Goal: Participate in discussion

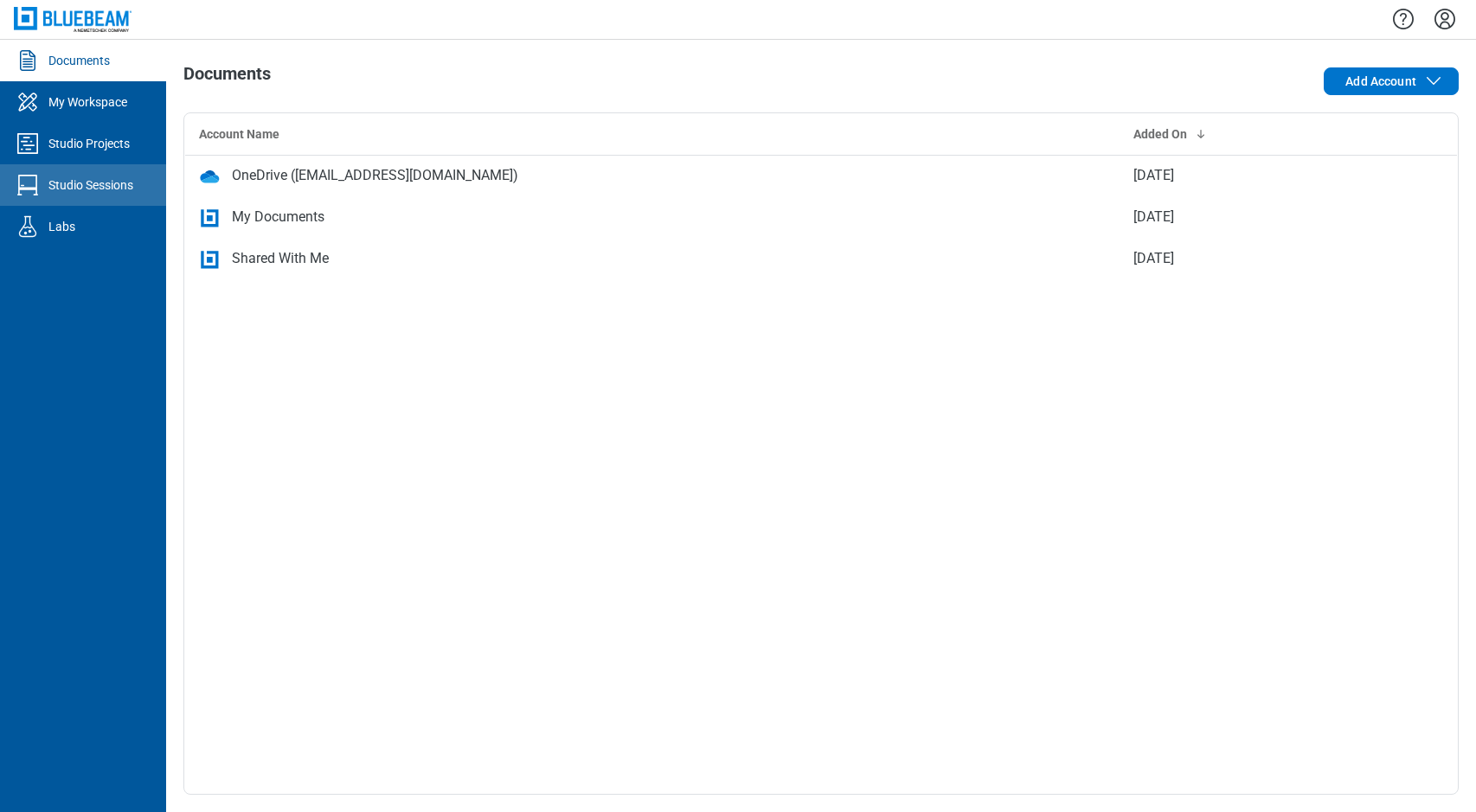
click at [113, 181] on div "Studio Sessions" at bounding box center [90, 185] width 85 height 18
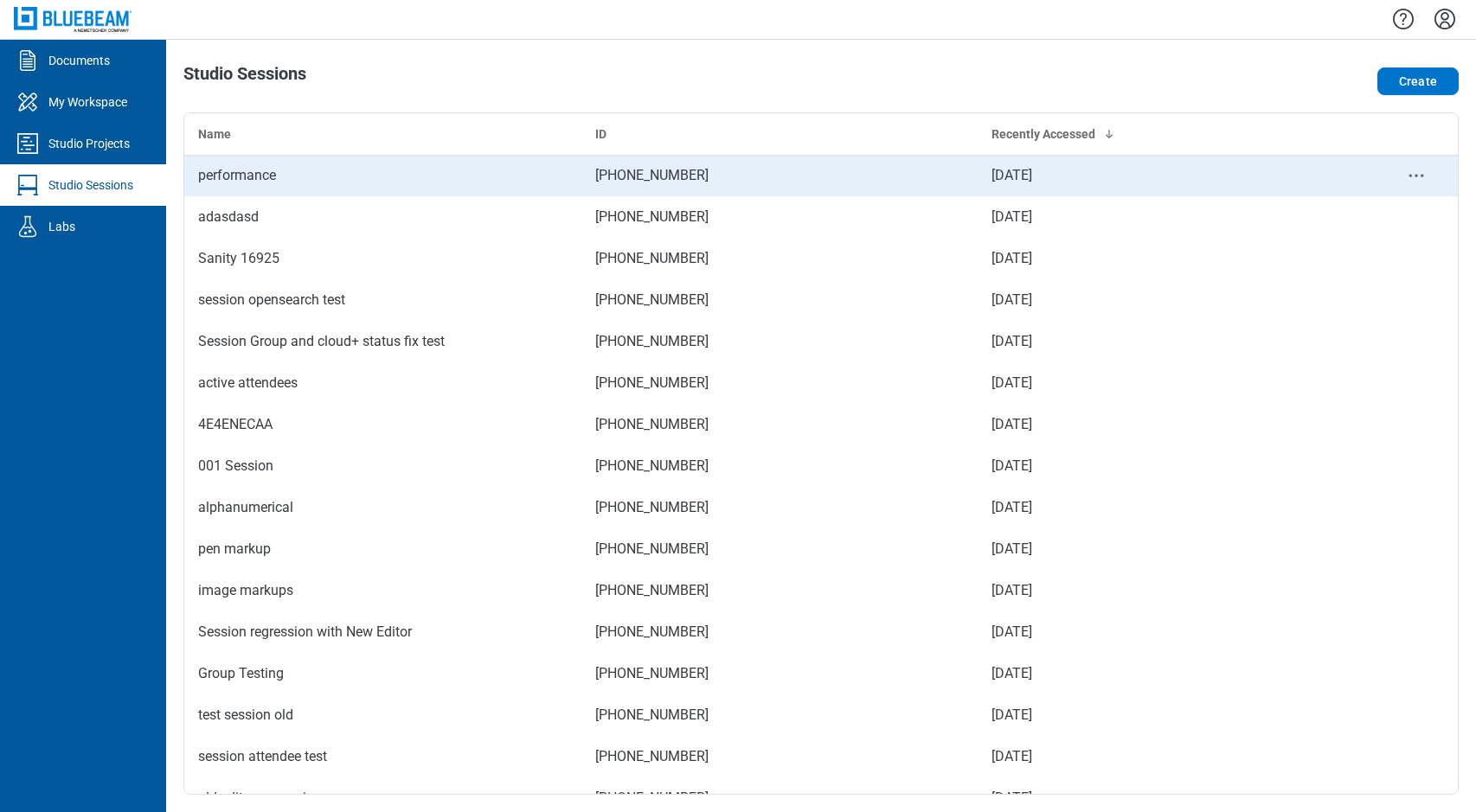
click at [279, 165] on div "performance" at bounding box center [382, 175] width 369 height 21
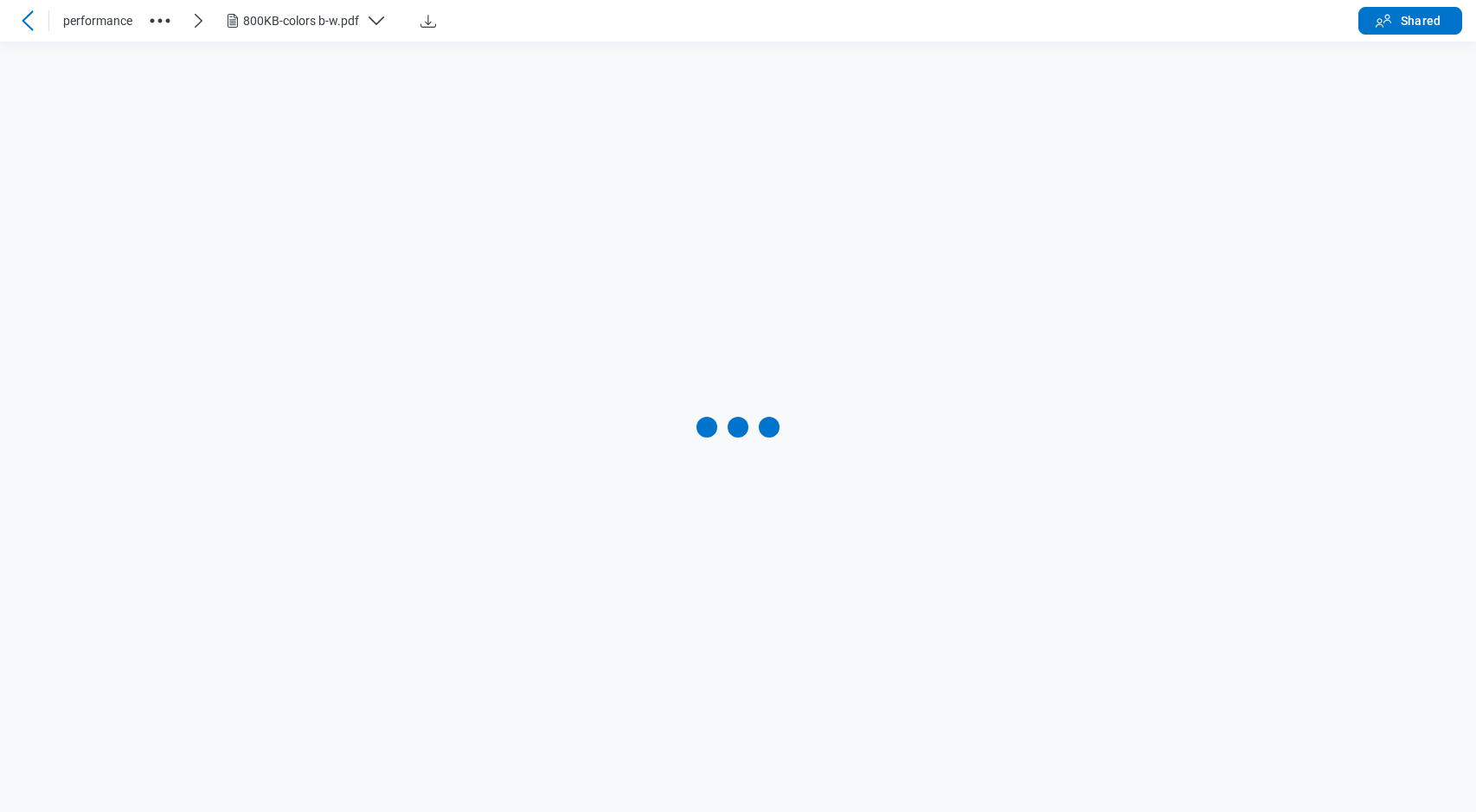
click at [22, 20] on icon at bounding box center [27, 20] width 11 height 20
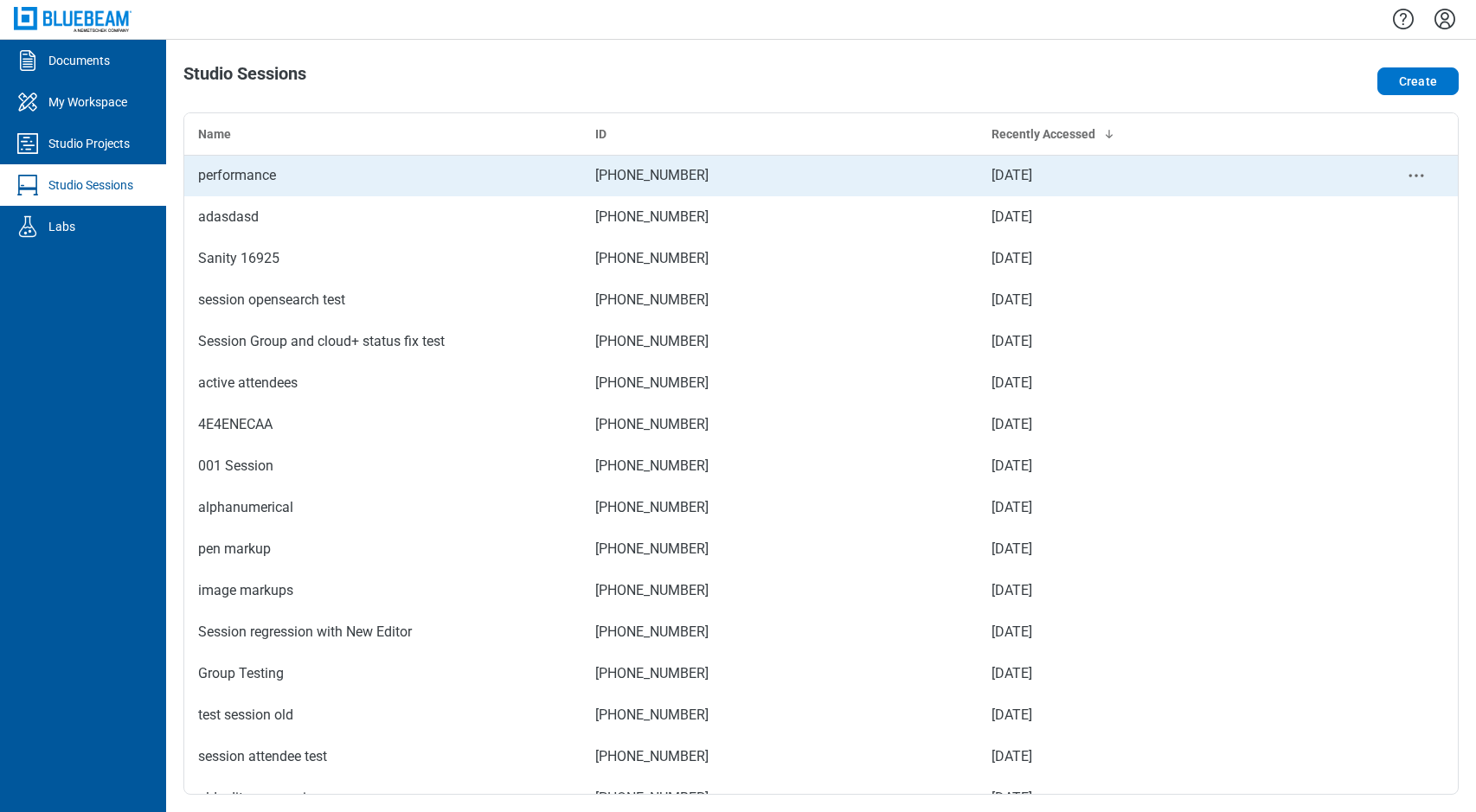
click at [290, 181] on div "performance" at bounding box center [382, 175] width 369 height 21
